Goal: Find specific page/section: Find specific page/section

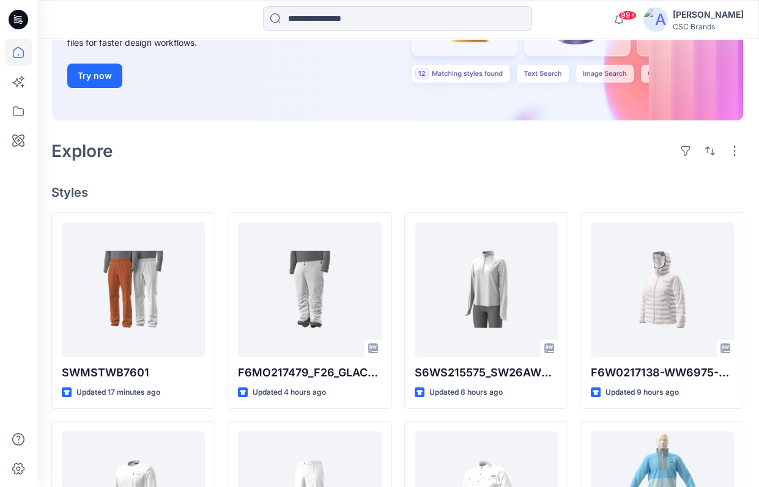
scroll to position [216, 0]
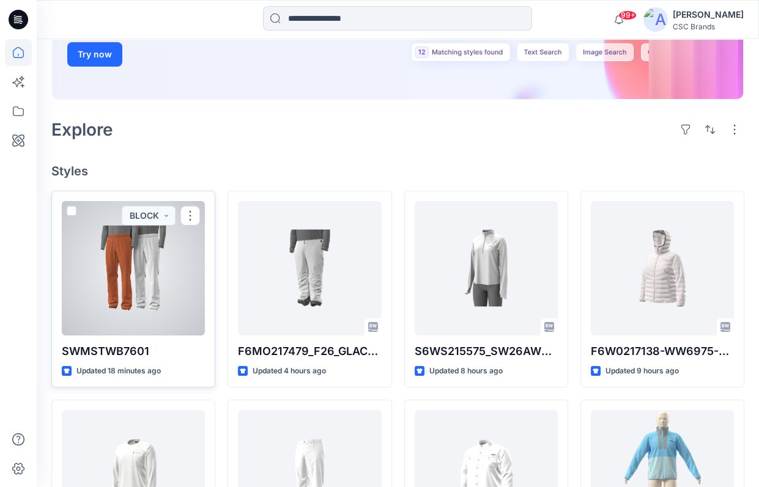
click at [189, 361] on div "SWMSTWB7601 Updated 18 minutes ago BLOCK" at bounding box center [133, 290] width 164 height 198
click at [180, 267] on div at bounding box center [133, 268] width 143 height 135
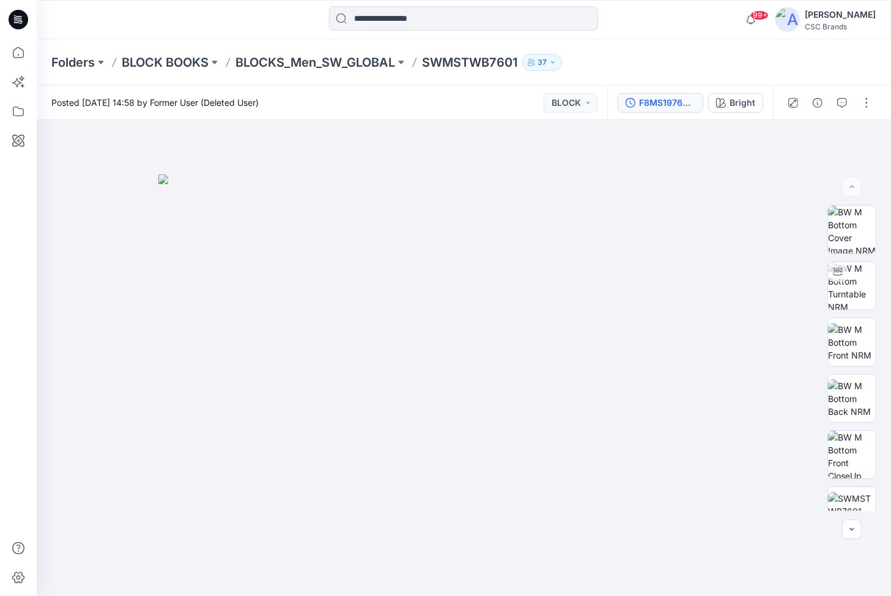
click at [672, 111] on button "F8MS197653_SWMSTWB7601_F18_GLSTR_VFA" at bounding box center [661, 103] width 86 height 20
